Goal: Task Accomplishment & Management: Manage account settings

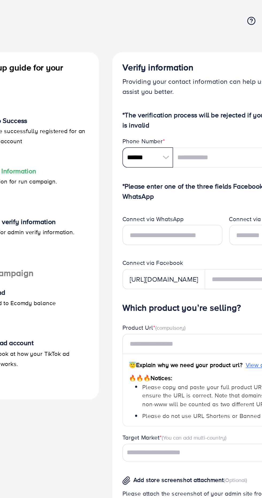
click at [141, 97] on input "******" at bounding box center [136, 99] width 32 height 13
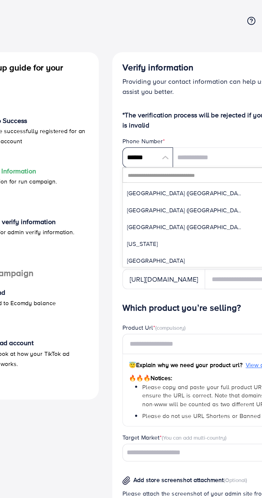
scroll to position [2478, 0]
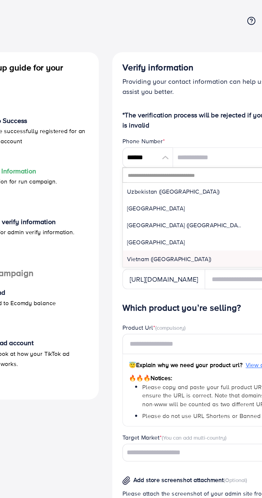
click at [177, 107] on input "text" at bounding box center [180, 110] width 114 height 9
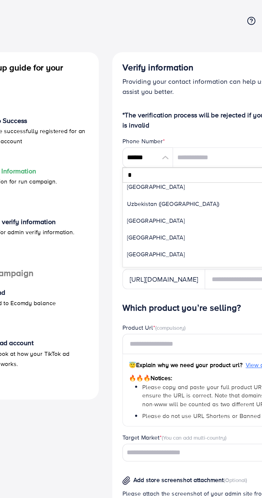
scroll to position [164, 0]
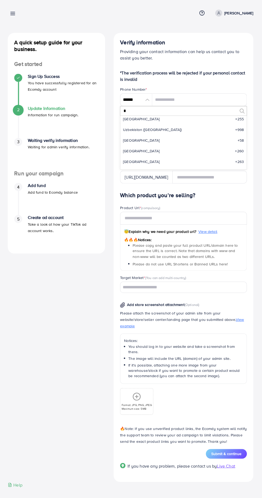
click at [247, 12] on p "[PERSON_NAME]" at bounding box center [238, 13] width 29 height 6
type input "*"
click at [233, 33] on link "Log out" at bounding box center [227, 32] width 51 height 12
